Goal: Task Accomplishment & Management: Manage account settings

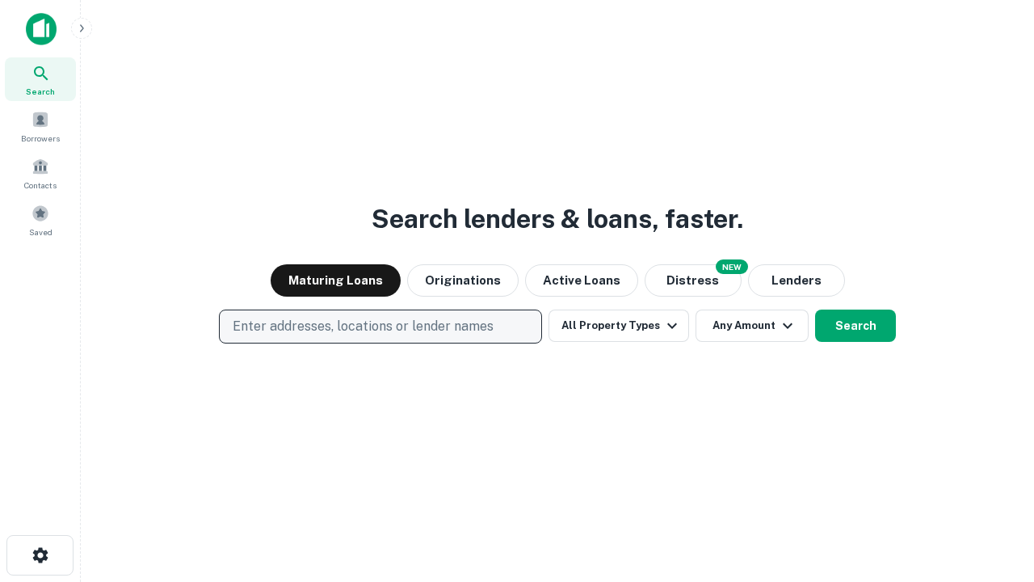
click at [380, 327] on p "Enter addresses, locations or lender names" at bounding box center [363, 326] width 261 height 19
type input "**********"
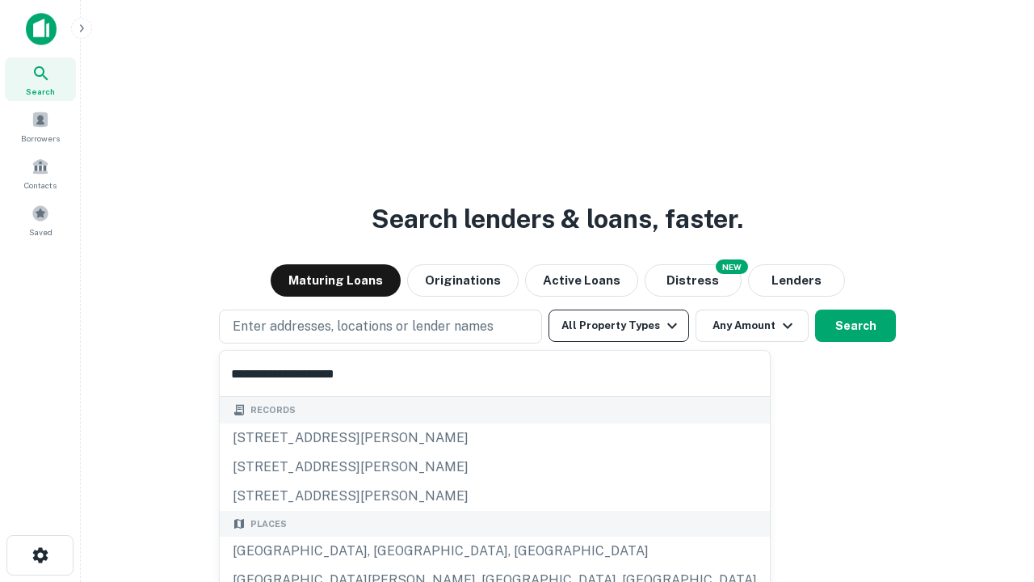
click at [386, 551] on div "[GEOGRAPHIC_DATA], [GEOGRAPHIC_DATA], [GEOGRAPHIC_DATA]" at bounding box center [495, 551] width 550 height 29
click at [619, 326] on button "All Property Types" at bounding box center [619, 326] width 141 height 32
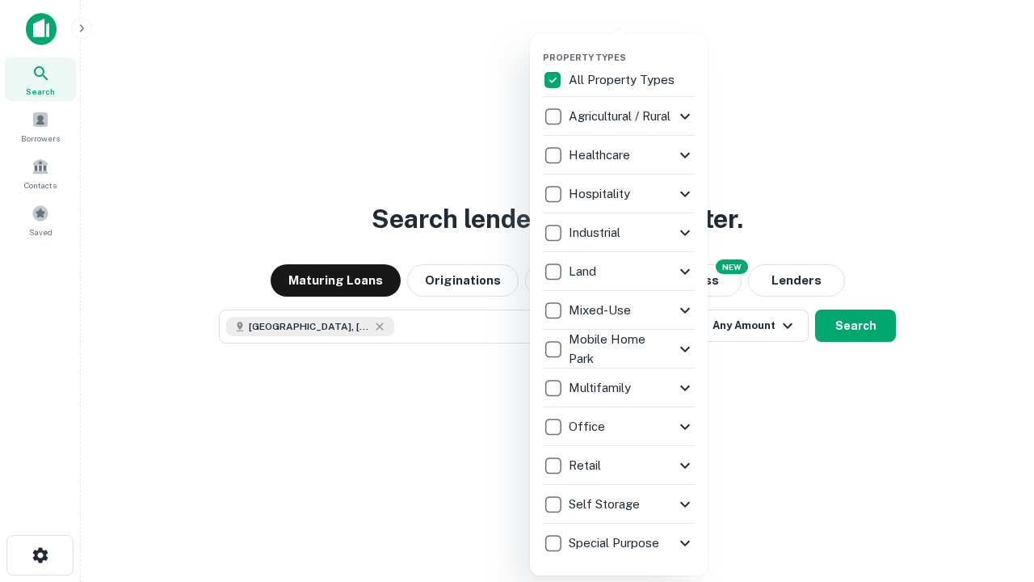
click at [632, 47] on button "button" at bounding box center [632, 47] width 178 height 1
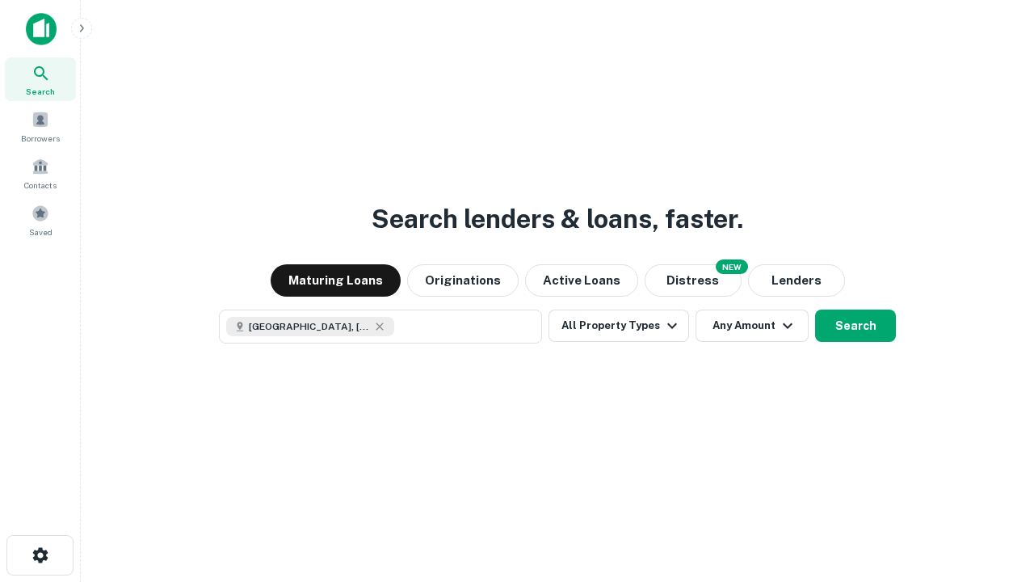
scroll to position [26, 0]
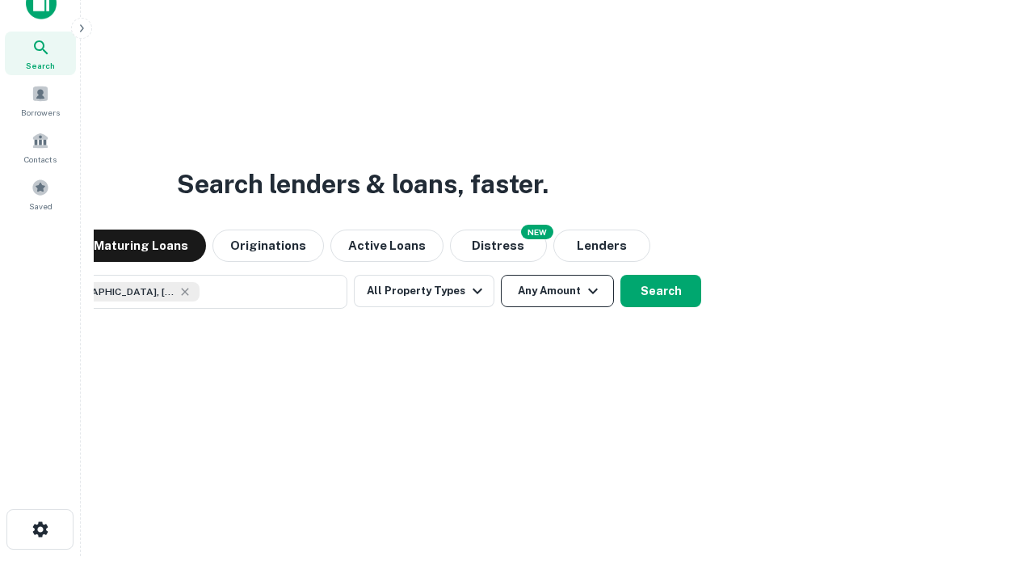
click at [501, 275] on button "Any Amount" at bounding box center [557, 291] width 113 height 32
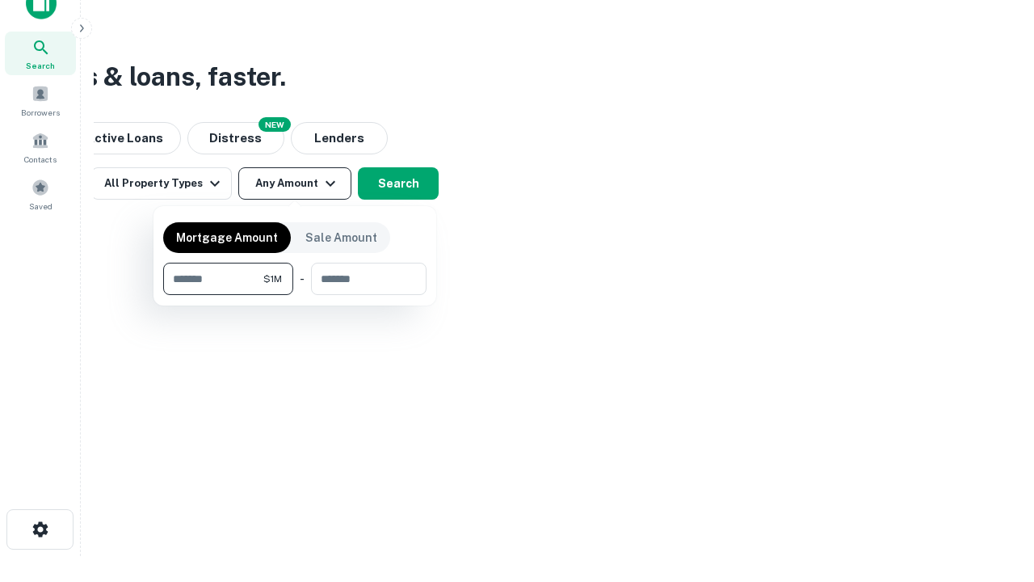
type input "*******"
click at [295, 295] on button "button" at bounding box center [294, 295] width 263 height 1
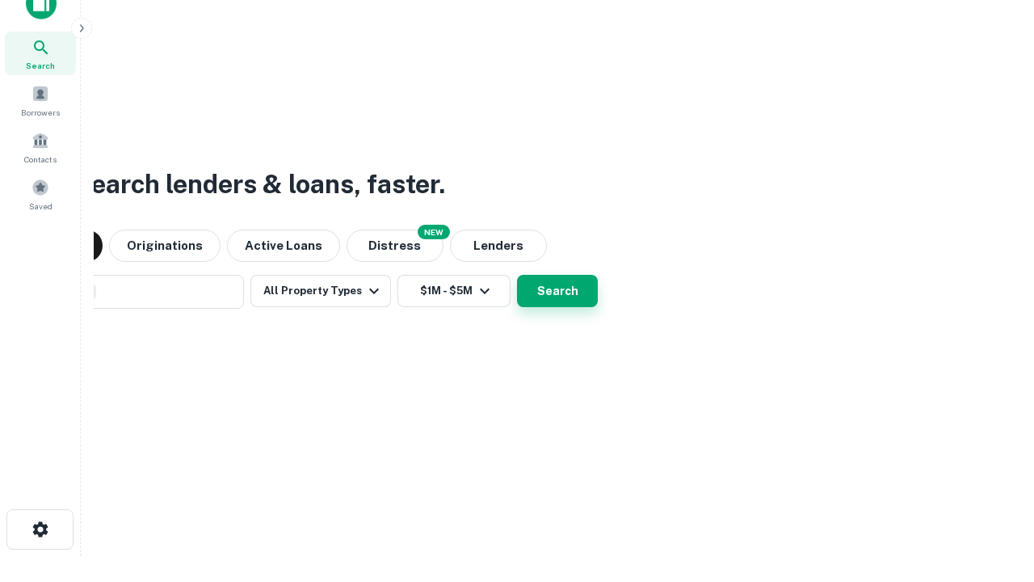
click at [517, 275] on button "Search" at bounding box center [557, 291] width 81 height 32
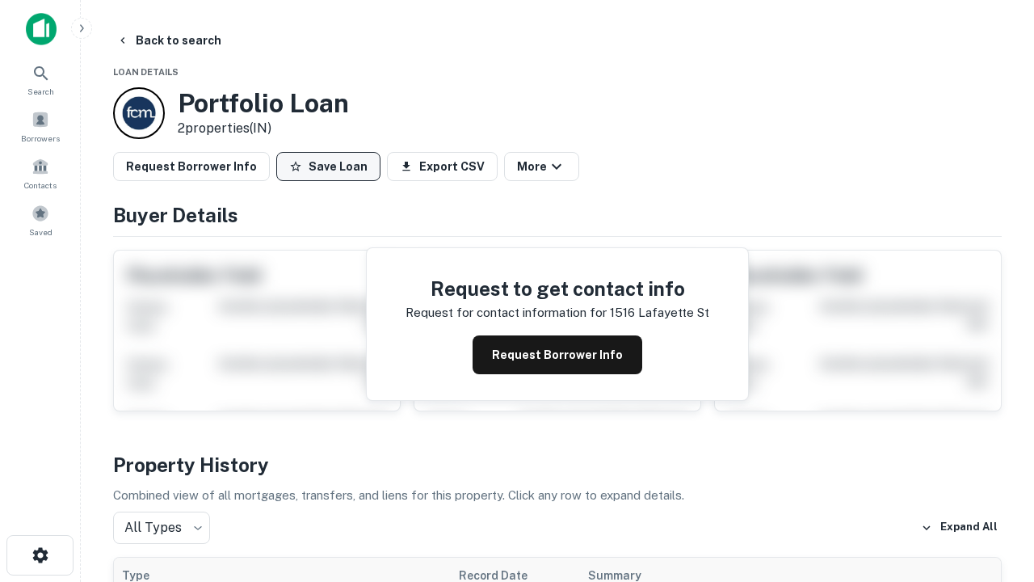
click at [328, 166] on button "Save Loan" at bounding box center [328, 166] width 104 height 29
click at [332, 166] on button "Loan Saved" at bounding box center [332, 166] width 112 height 29
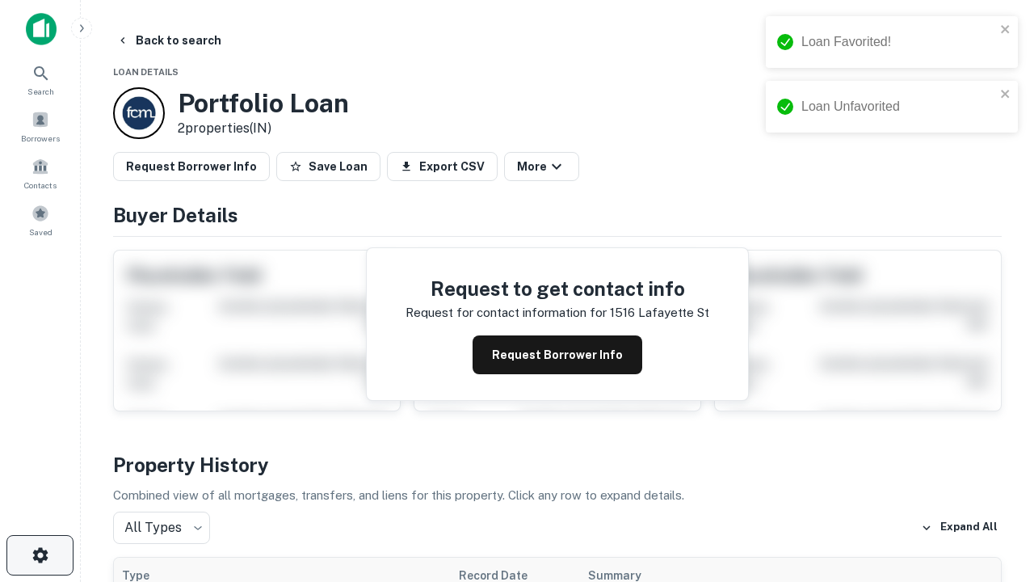
click at [40, 555] on icon "button" at bounding box center [40, 555] width 19 height 19
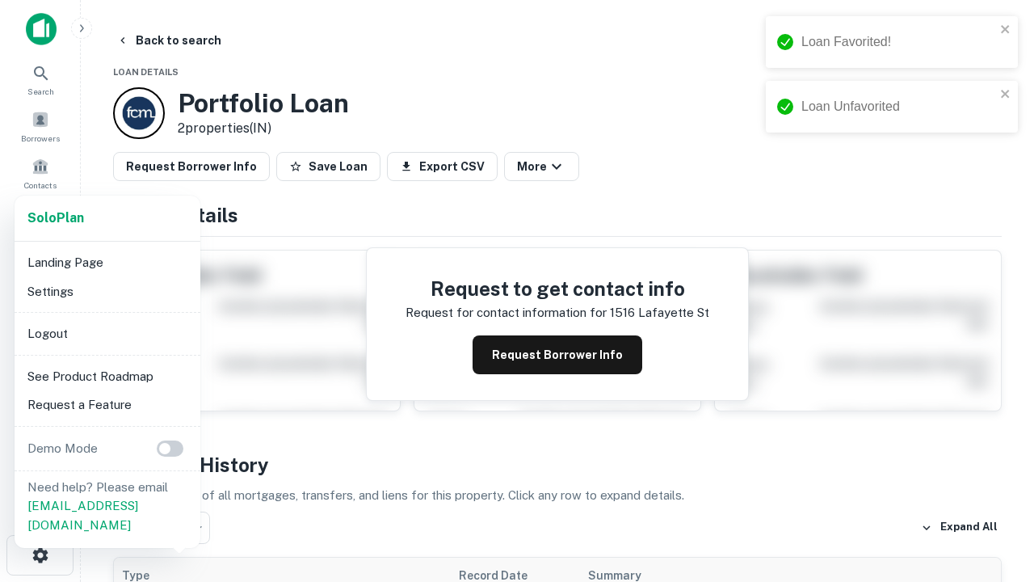
click at [107, 333] on li "Logout" at bounding box center [107, 333] width 173 height 29
